Goal: Information Seeking & Learning: Learn about a topic

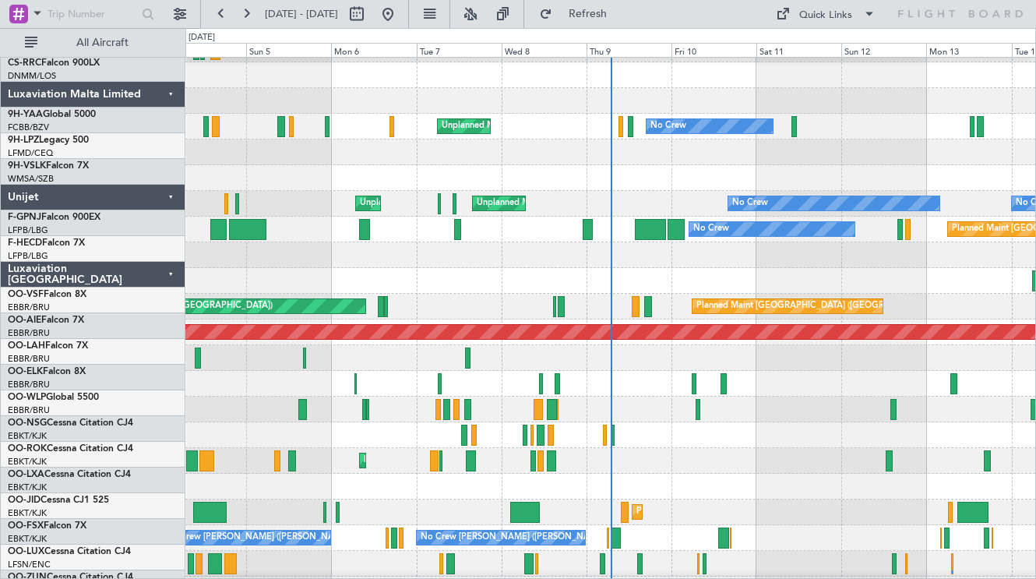
scroll to position [1493, 0]
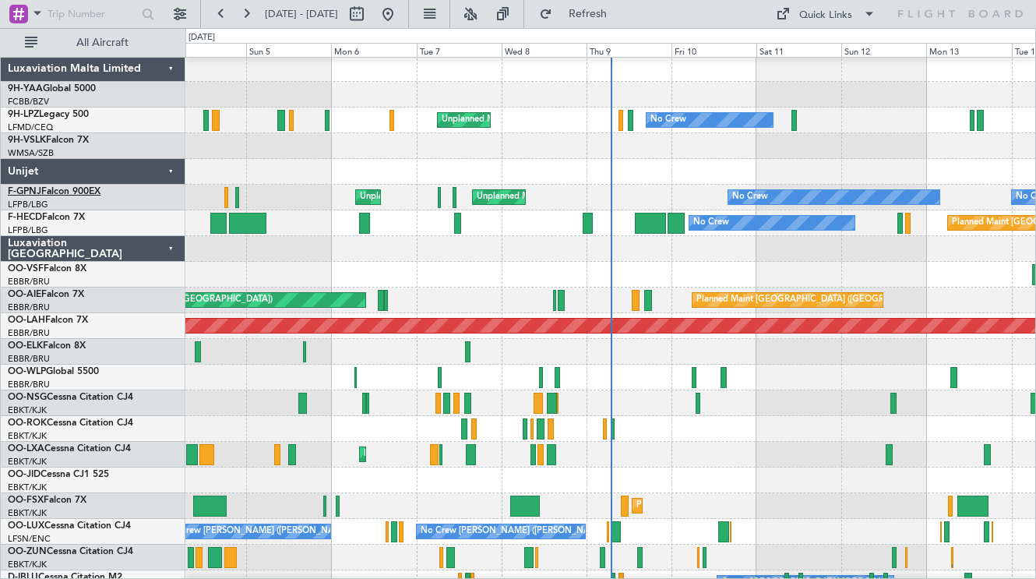
click at [52, 189] on link "F-GPNJ Falcon 900EX" at bounding box center [54, 191] width 93 height 9
click at [172, 250] on div "Luxaviation [GEOGRAPHIC_DATA]" at bounding box center [93, 249] width 185 height 26
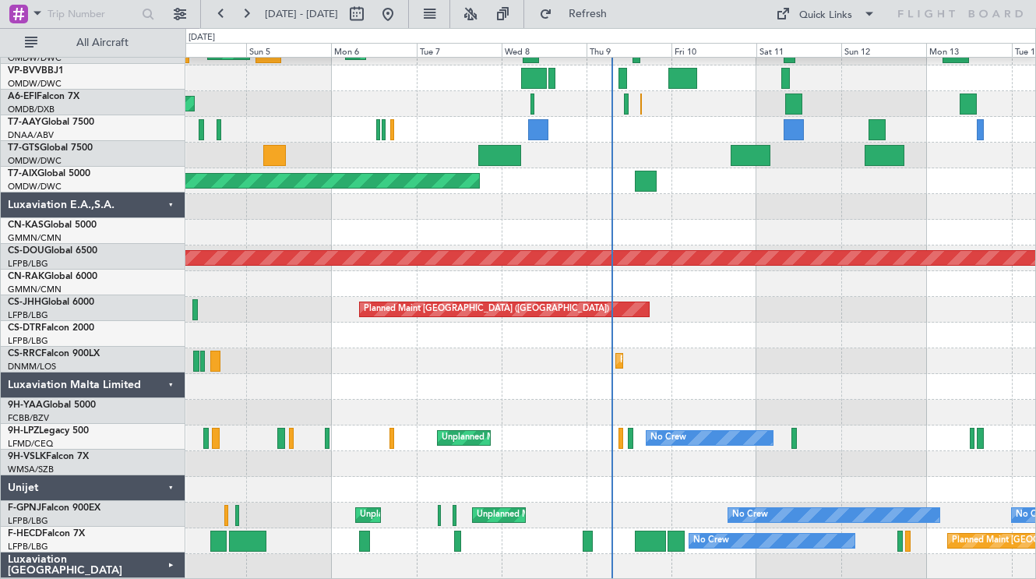
scroll to position [1175, 0]
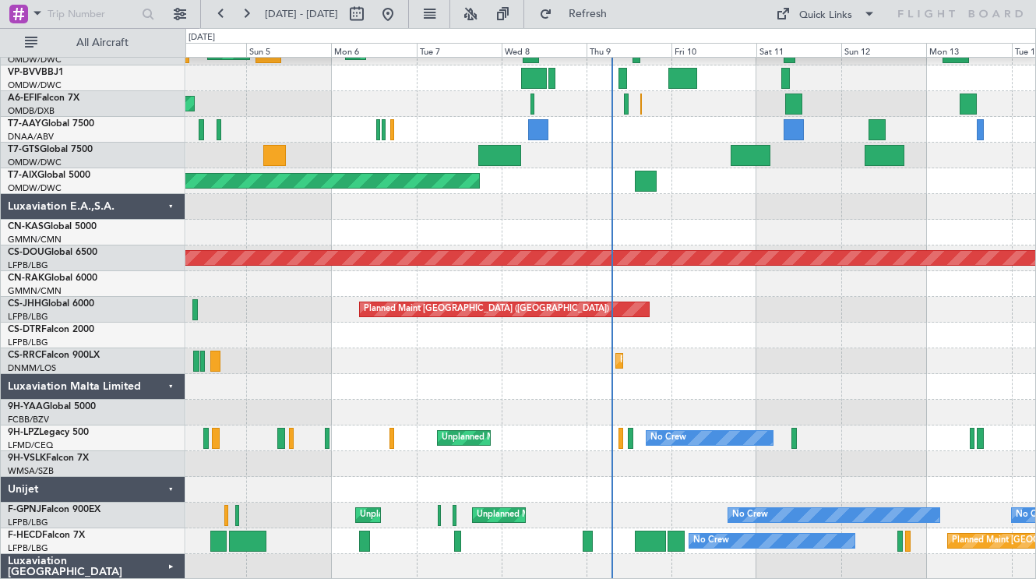
click at [162, 384] on div "Luxaviation Malta Limited" at bounding box center [93, 387] width 185 height 26
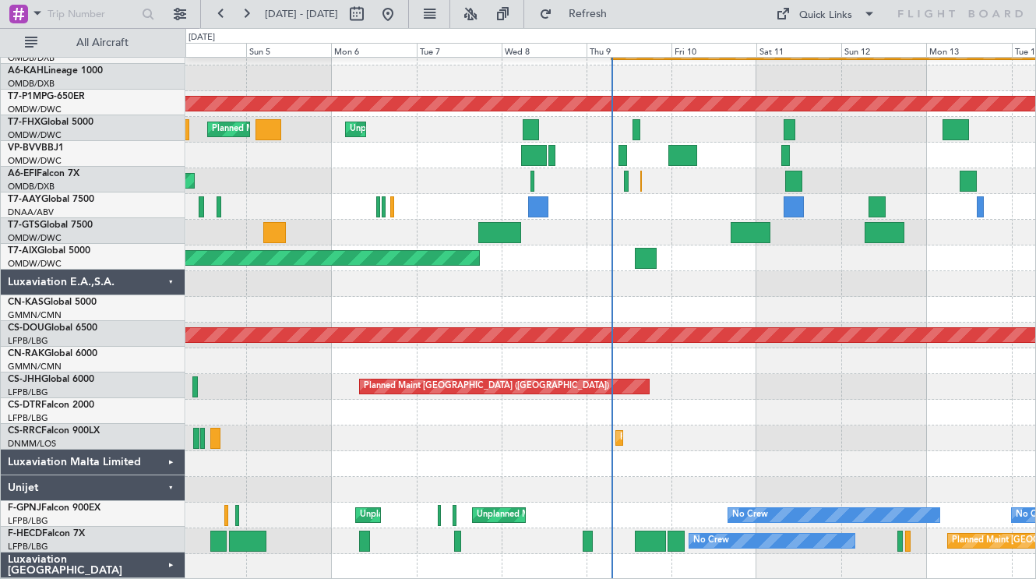
scroll to position [1098, 0]
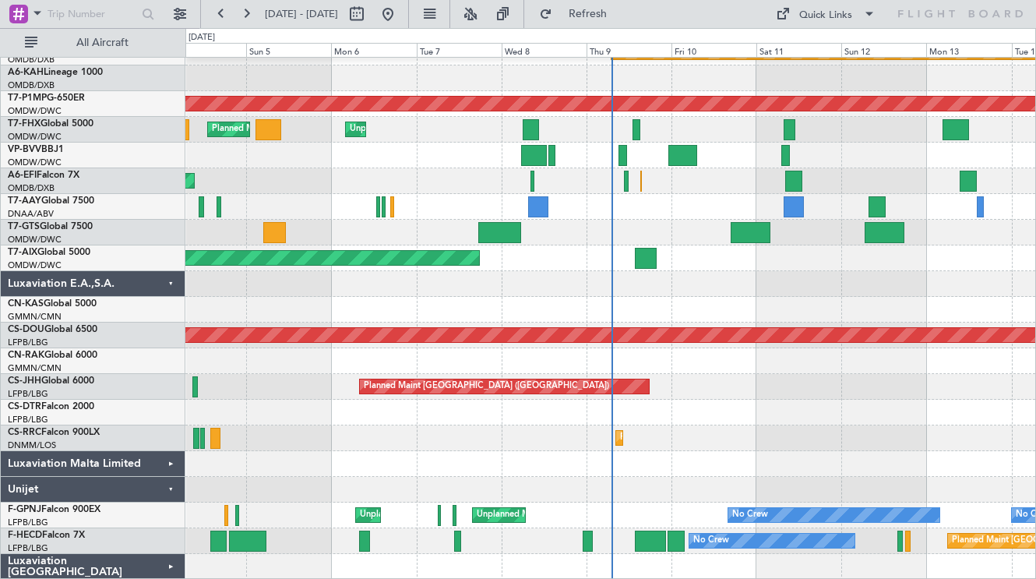
click at [165, 280] on div "Luxaviation E.A.,S.A." at bounding box center [93, 284] width 185 height 26
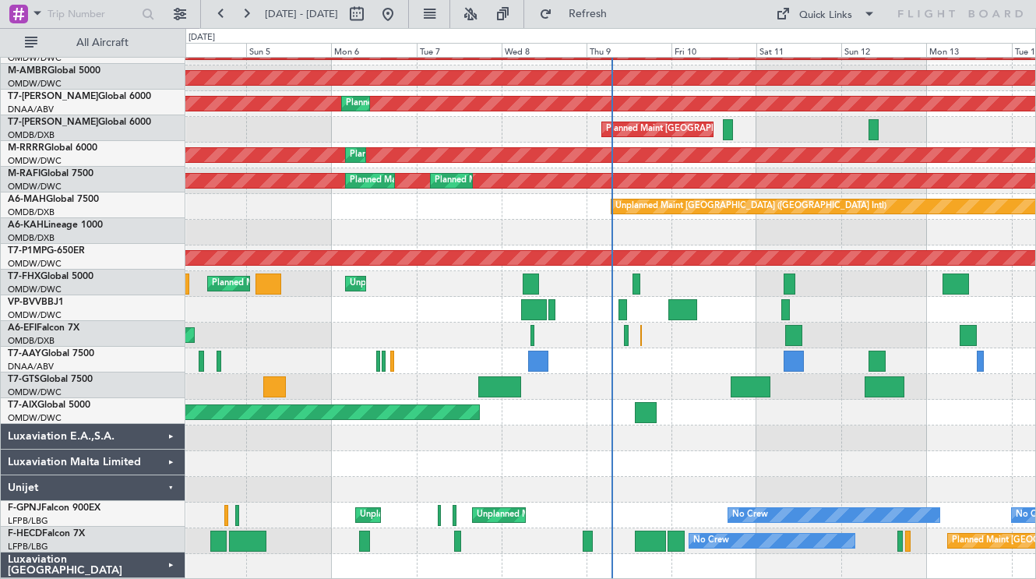
scroll to position [943, 0]
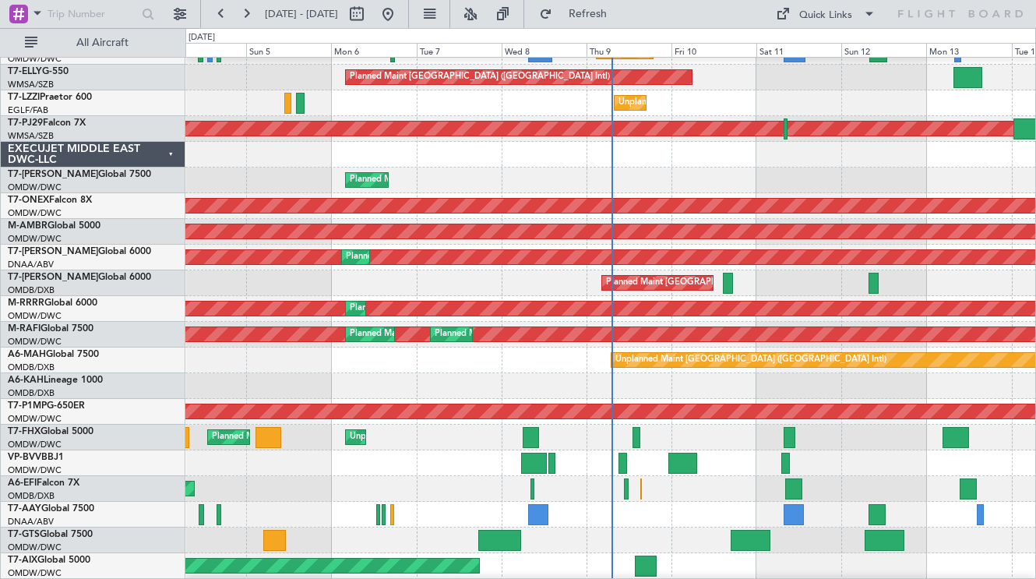
click at [172, 149] on div "EXECUJET MIDDLE EAST DWC-LLC" at bounding box center [93, 155] width 185 height 26
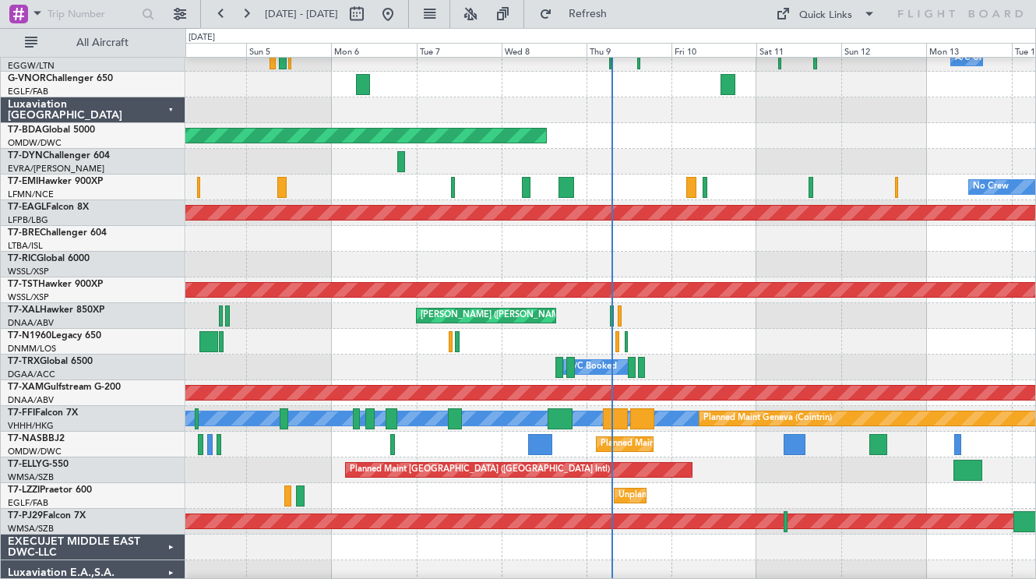
click at [169, 102] on div "Luxaviation [GEOGRAPHIC_DATA]" at bounding box center [93, 110] width 185 height 26
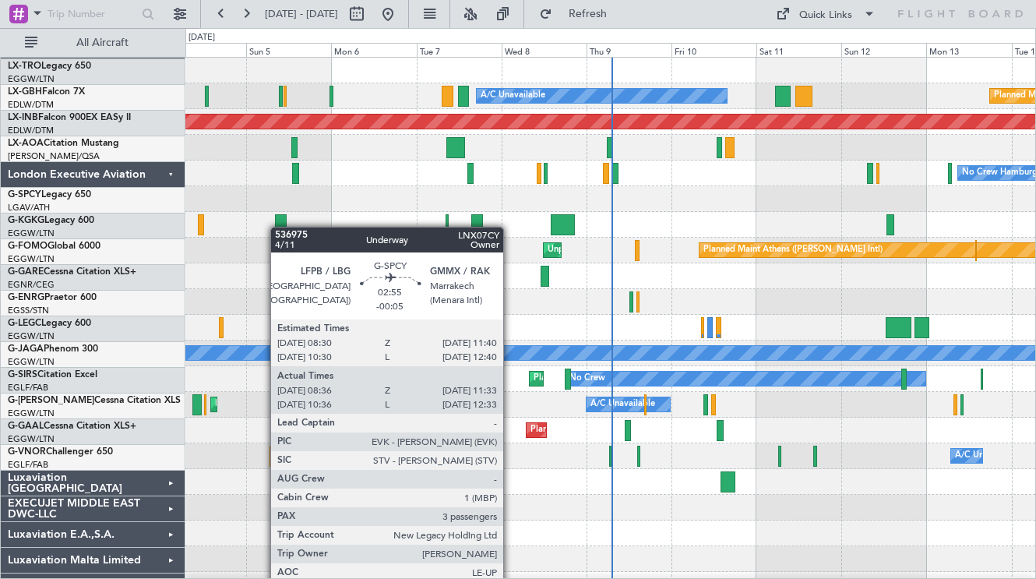
scroll to position [0, 0]
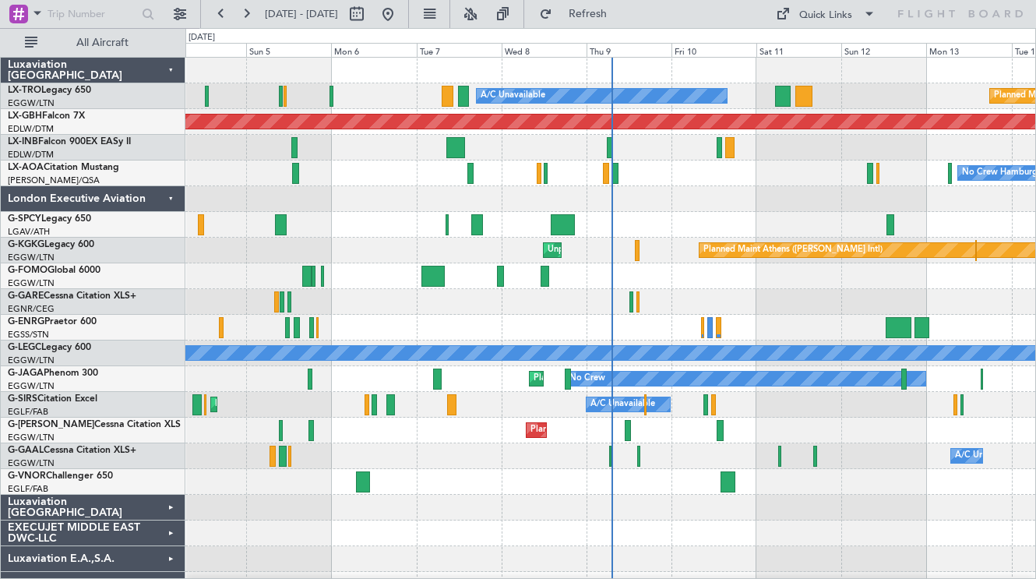
click at [171, 201] on div "London Executive Aviation" at bounding box center [93, 199] width 185 height 26
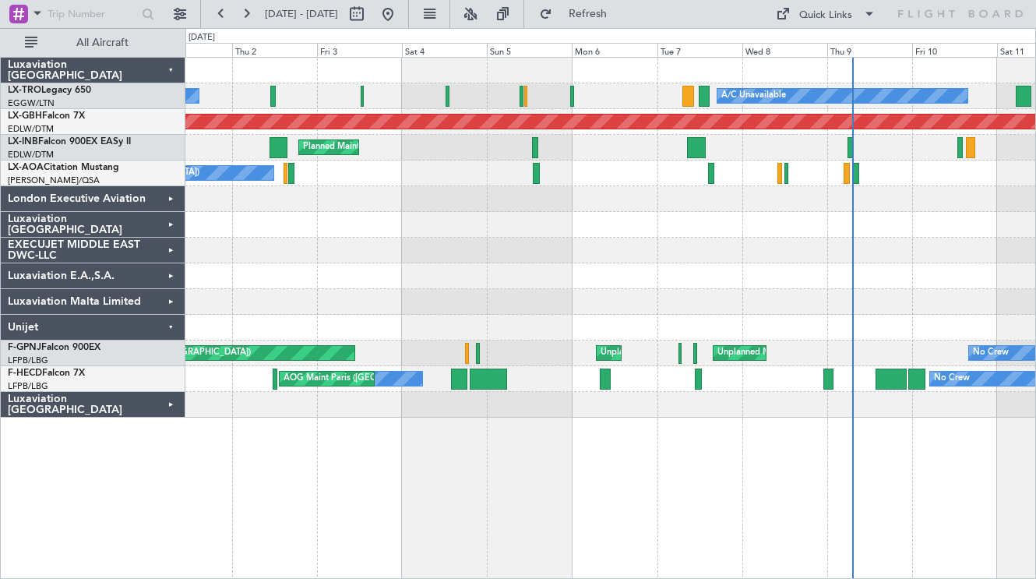
click at [826, 284] on div at bounding box center [610, 276] width 850 height 26
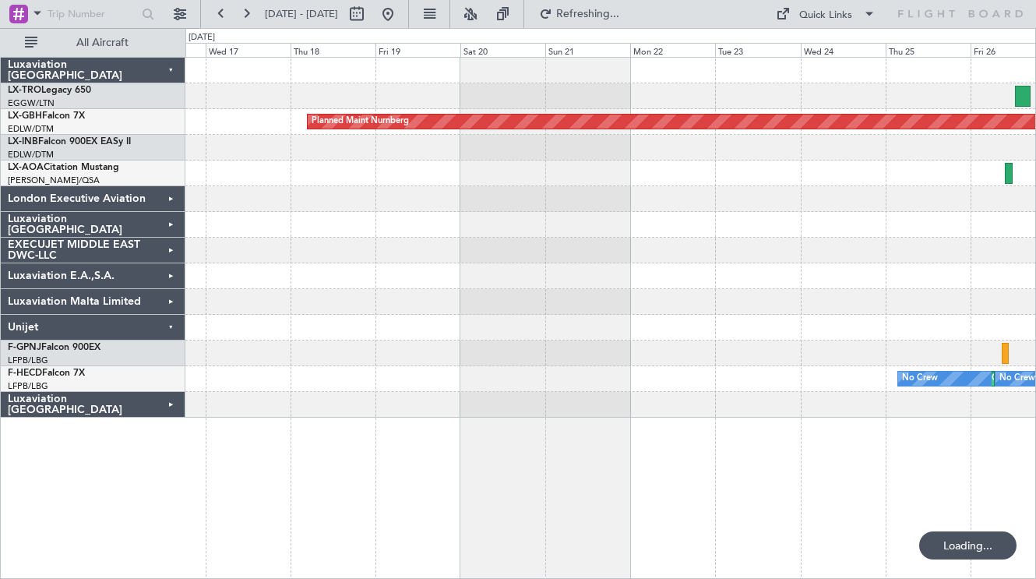
click at [712, 347] on div at bounding box center [610, 353] width 850 height 26
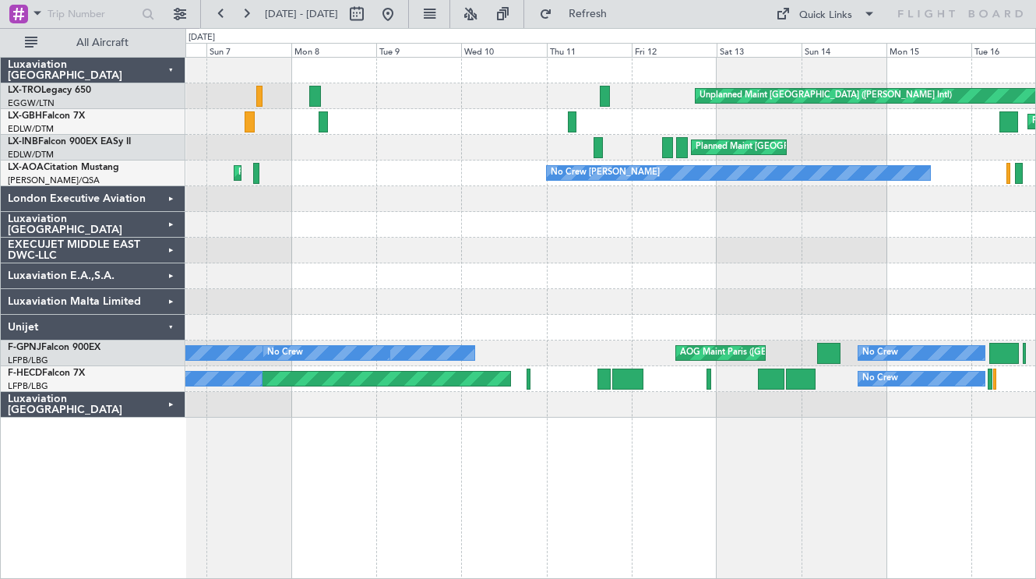
click at [658, 318] on div at bounding box center [610, 328] width 850 height 26
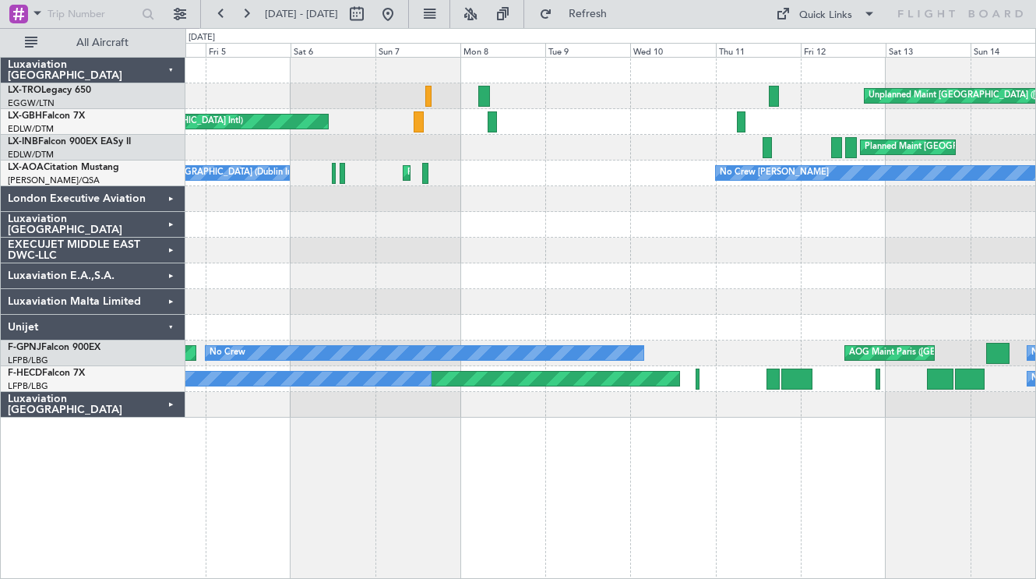
click at [641, 300] on div at bounding box center [610, 302] width 850 height 26
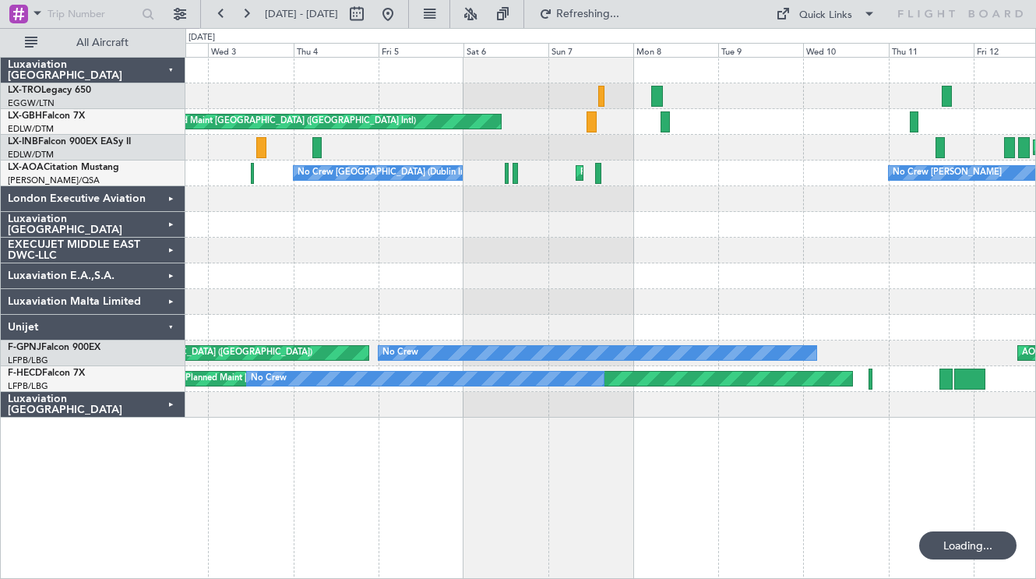
click at [668, 321] on div at bounding box center [610, 328] width 850 height 26
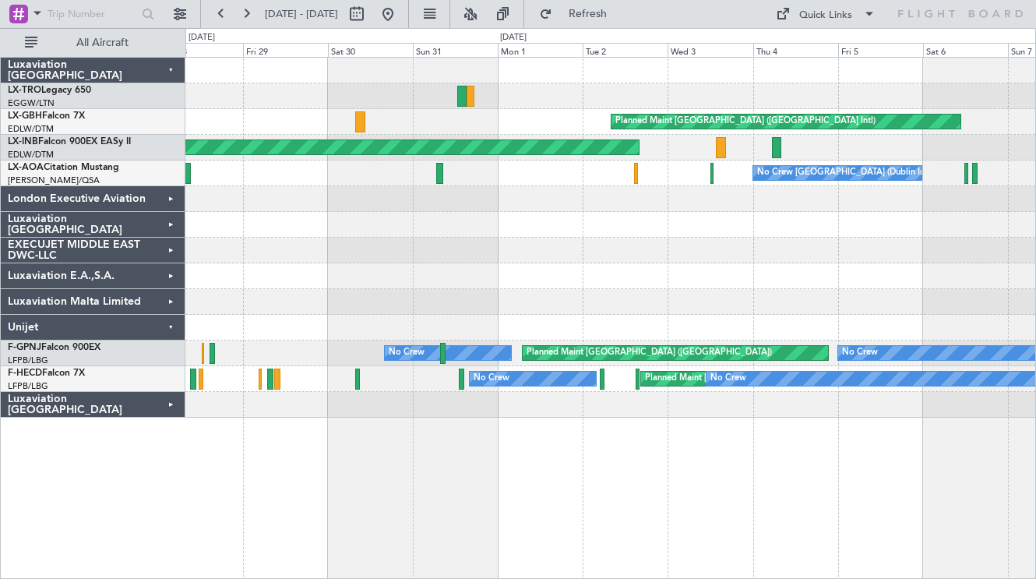
click at [820, 301] on div at bounding box center [610, 302] width 850 height 26
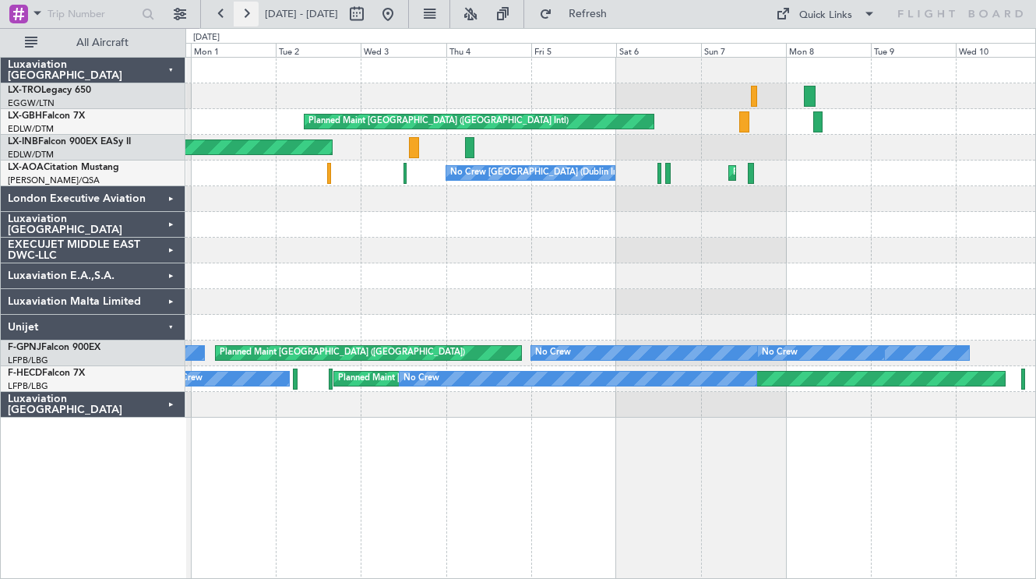
click at [249, 16] on button at bounding box center [246, 14] width 25 height 25
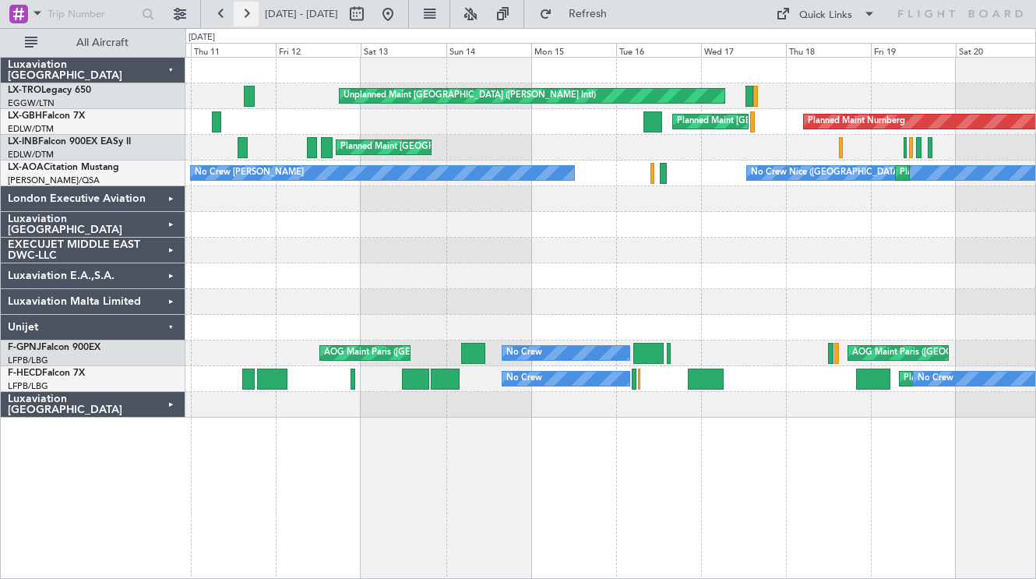
click at [249, 16] on button at bounding box center [246, 14] width 25 height 25
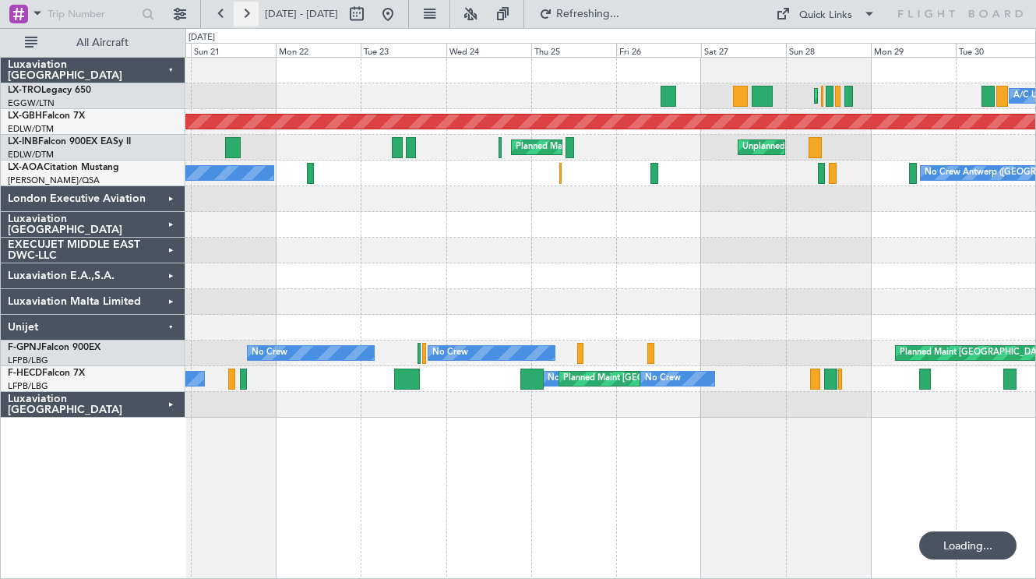
click at [249, 16] on button at bounding box center [246, 14] width 25 height 25
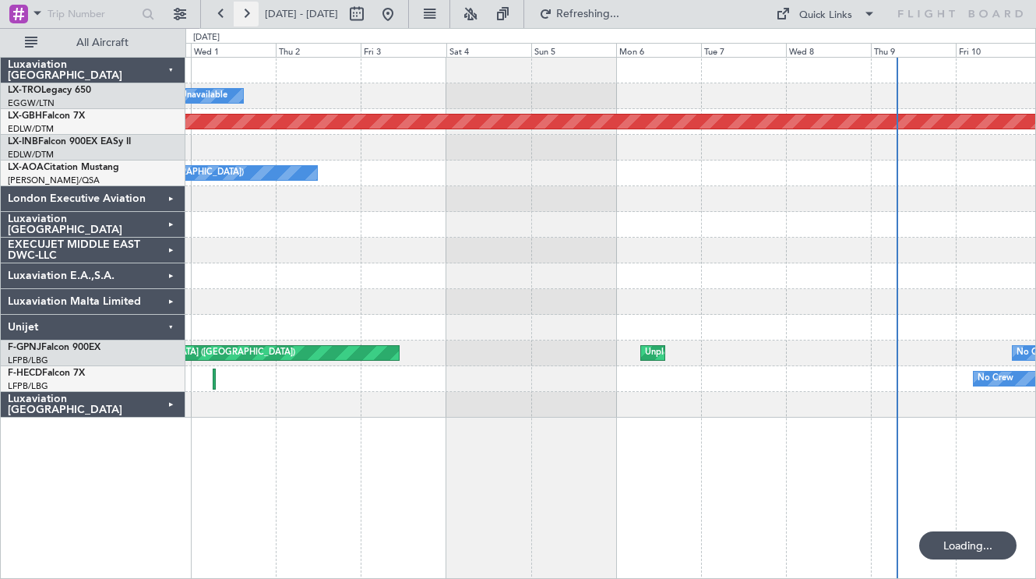
click at [249, 16] on button at bounding box center [246, 14] width 25 height 25
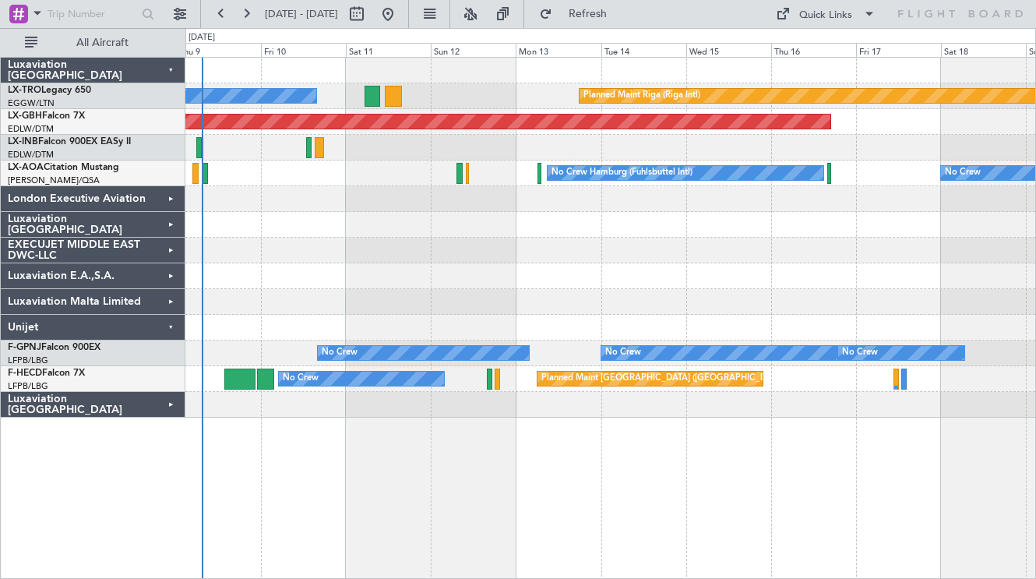
click at [279, 266] on div at bounding box center [610, 276] width 850 height 26
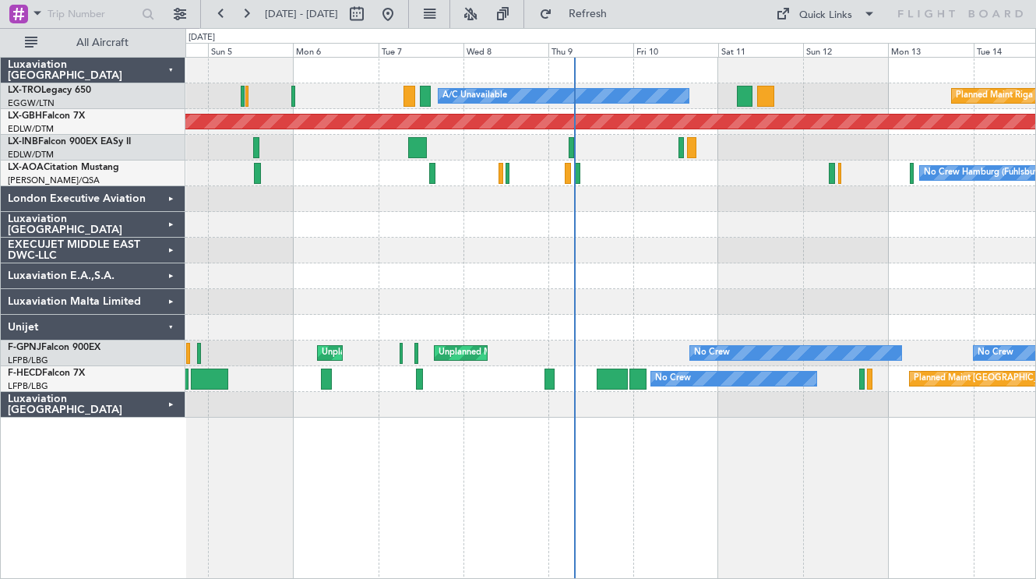
click at [631, 333] on div at bounding box center [610, 328] width 850 height 26
